Goal: Find specific page/section: Find specific page/section

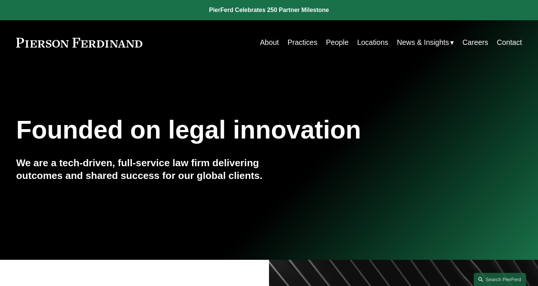
click at [329, 44] on link "People" at bounding box center [337, 42] width 23 height 15
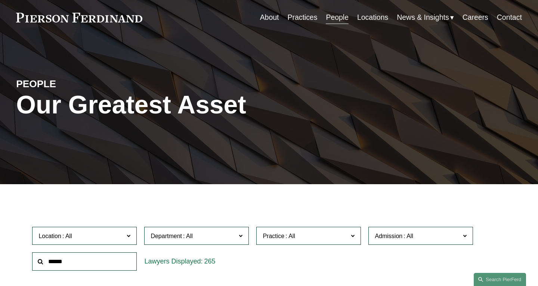
scroll to position [25, 0]
click at [110, 260] on input "text" at bounding box center [84, 261] width 105 height 18
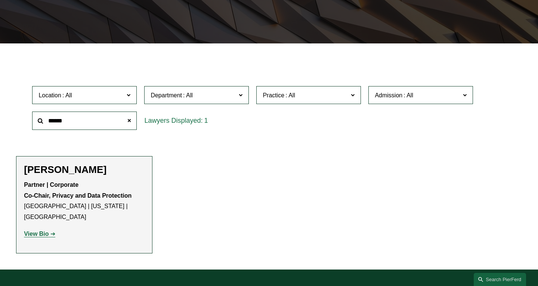
scroll to position [181, 0]
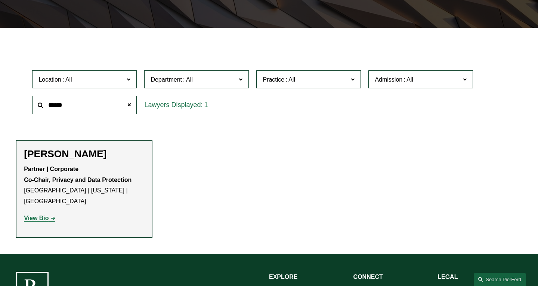
type input "******"
click at [38, 215] on strong "View Bio" at bounding box center [36, 218] width 25 height 6
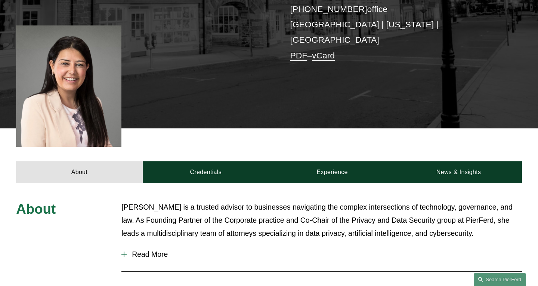
scroll to position [109, 0]
